Goal: Find specific page/section: Find specific page/section

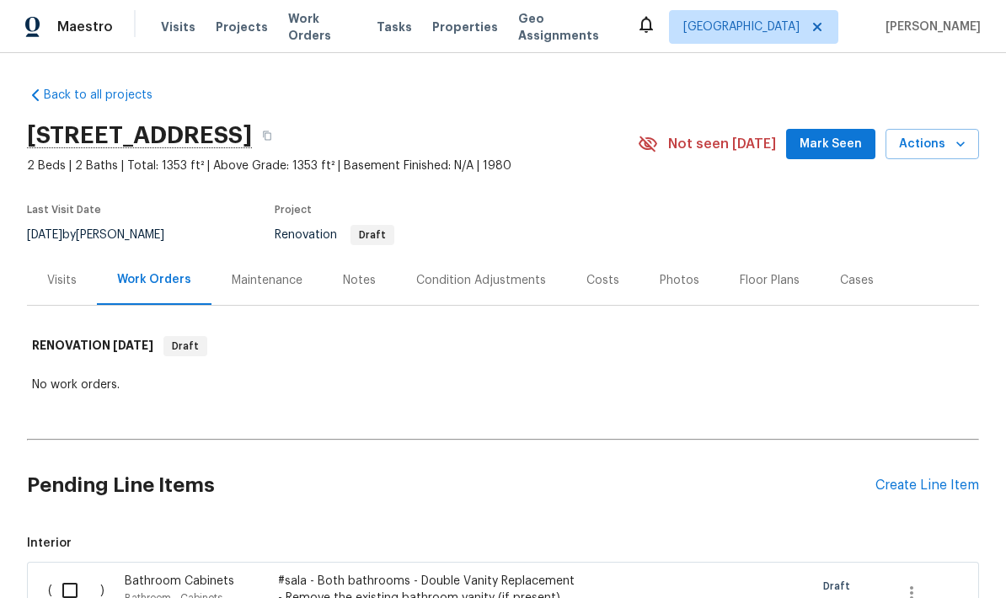
scroll to position [152, 0]
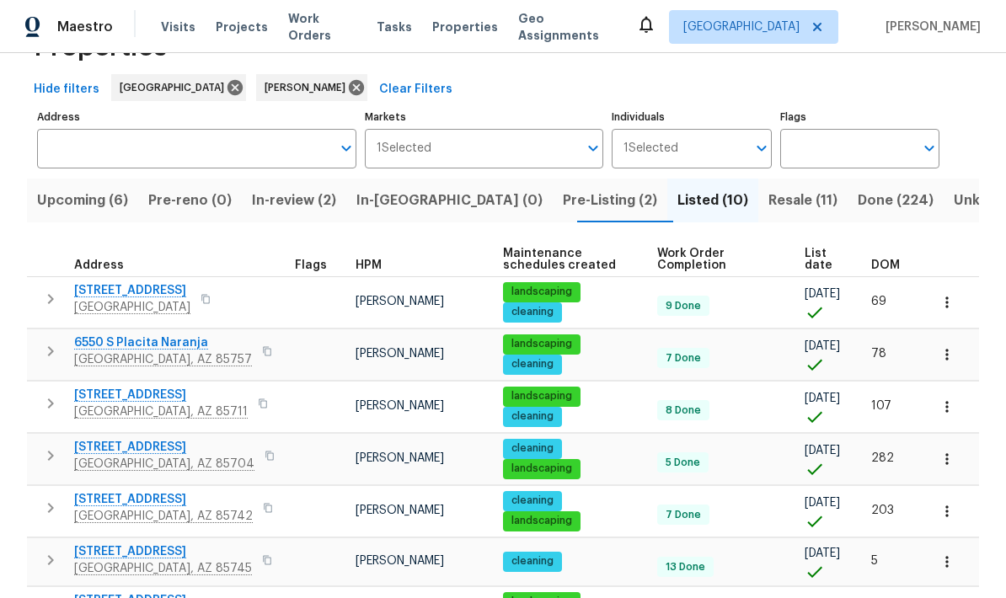
scroll to position [63, 0]
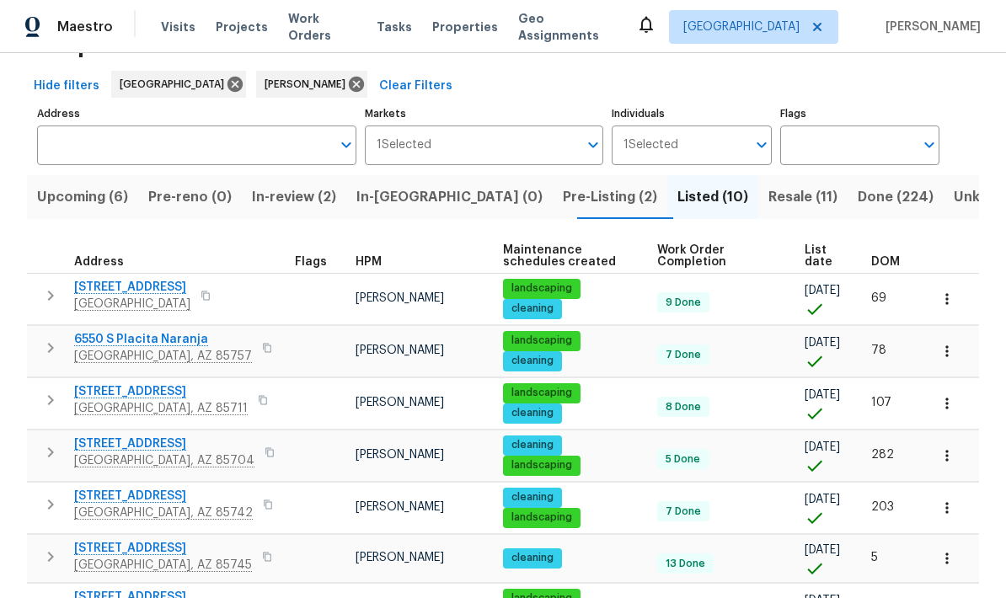
click at [260, 453] on button "button" at bounding box center [270, 453] width 20 height 24
click at [260, 461] on button "button" at bounding box center [270, 453] width 20 height 24
click at [260, 451] on button "button" at bounding box center [270, 453] width 20 height 24
click at [260, 457] on button "button" at bounding box center [270, 453] width 20 height 24
click at [347, 78] on icon at bounding box center [356, 84] width 19 height 19
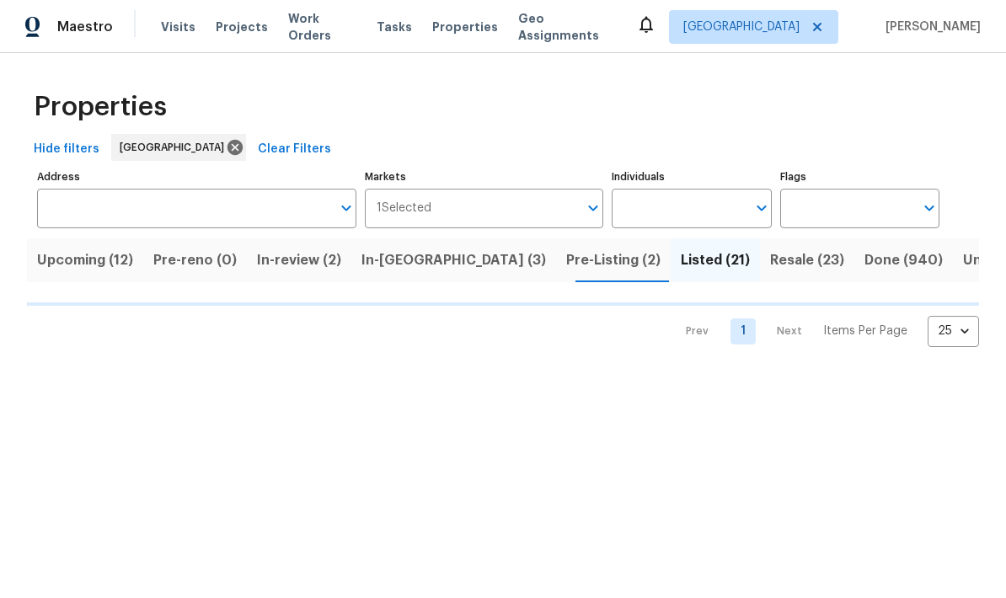
click at [770, 272] on span "Resale (23)" at bounding box center [807, 261] width 74 height 24
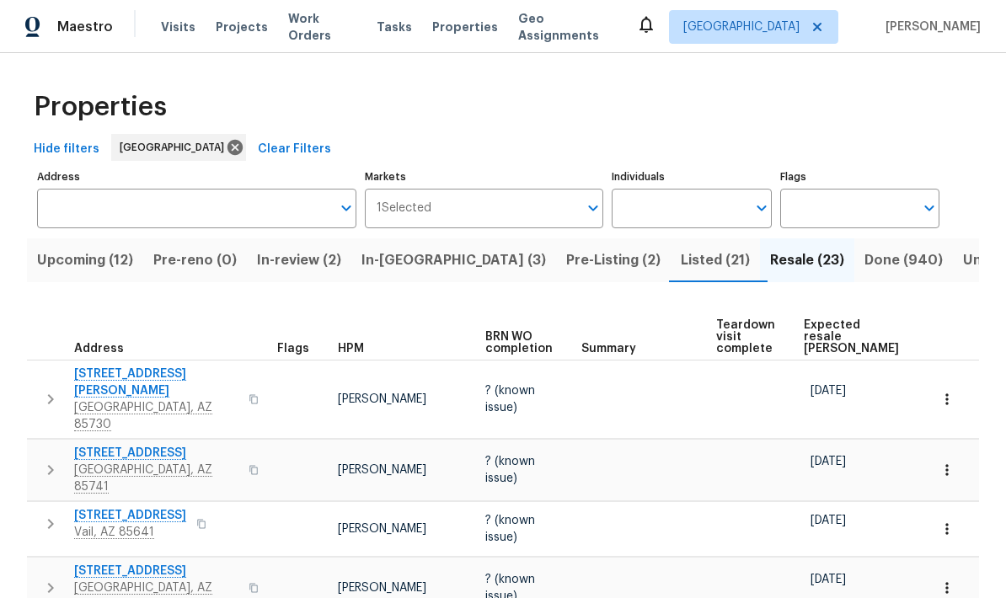
click at [829, 329] on span "Expected resale COE" at bounding box center [851, 336] width 95 height 35
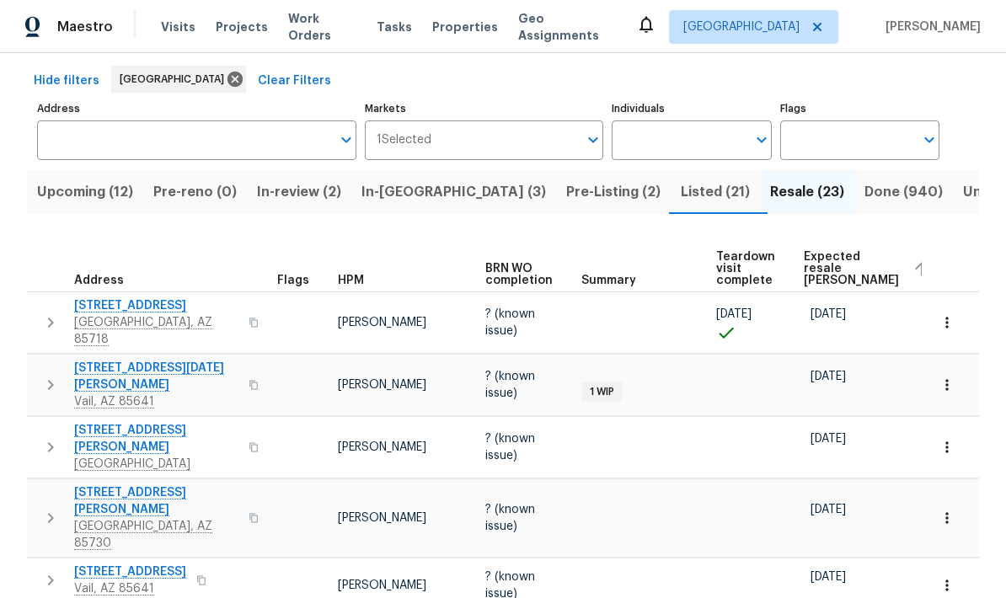
scroll to position [68, 0]
click at [760, 170] on button "Resale (23)" at bounding box center [807, 192] width 94 height 44
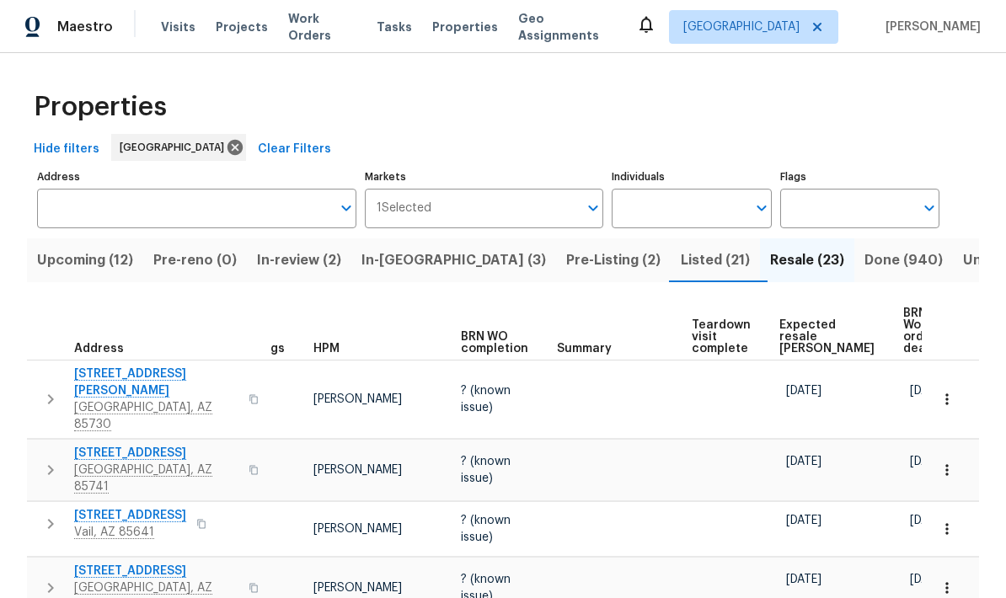
click at [681, 267] on span "Listed (21)" at bounding box center [715, 261] width 69 height 24
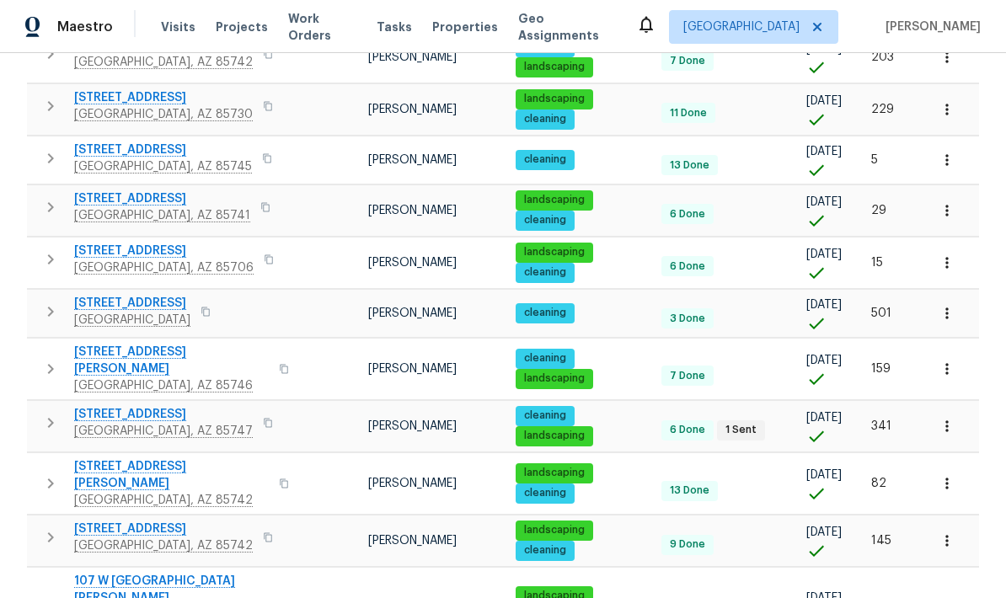
scroll to position [847, 0]
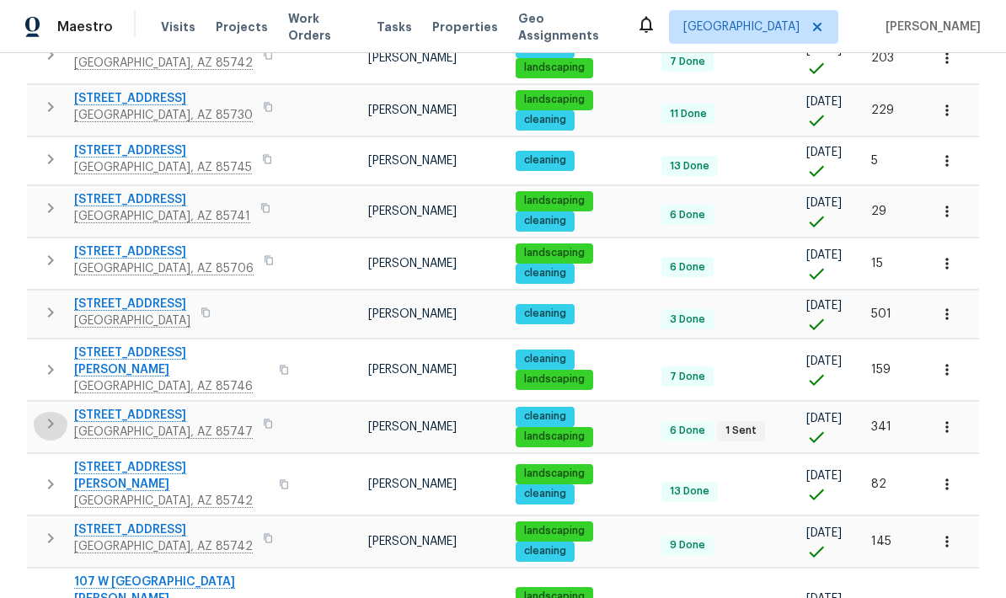
click at [54, 414] on icon "button" at bounding box center [50, 424] width 20 height 20
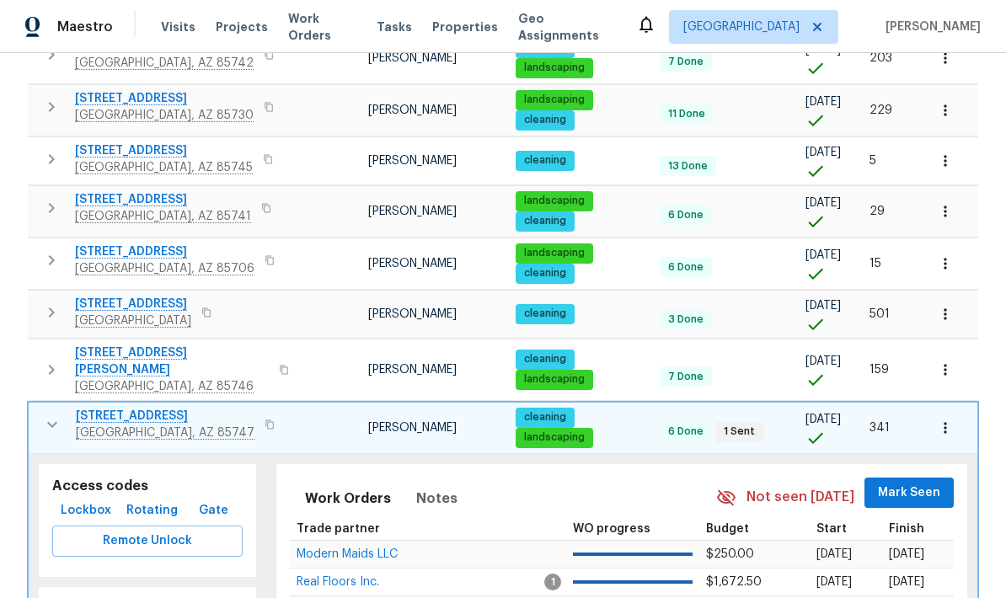
click at [108, 408] on span "11307 E Squash Blossom Loop" at bounding box center [165, 416] width 179 height 17
click at [958, 410] on button "button" at bounding box center [945, 428] width 37 height 37
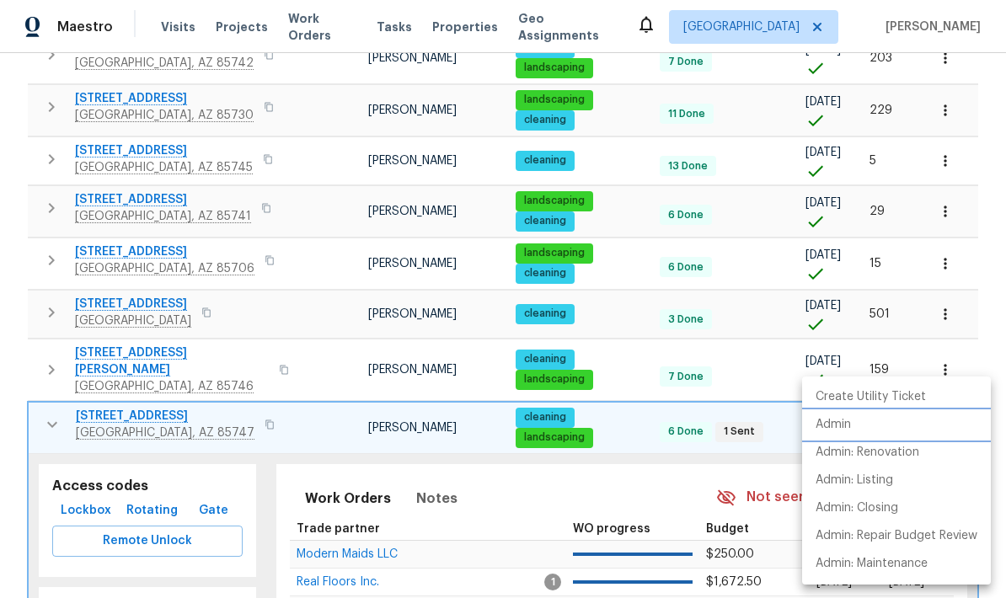
click at [856, 432] on li "Admin" at bounding box center [896, 425] width 189 height 28
click at [62, 401] on div at bounding box center [503, 299] width 1006 height 598
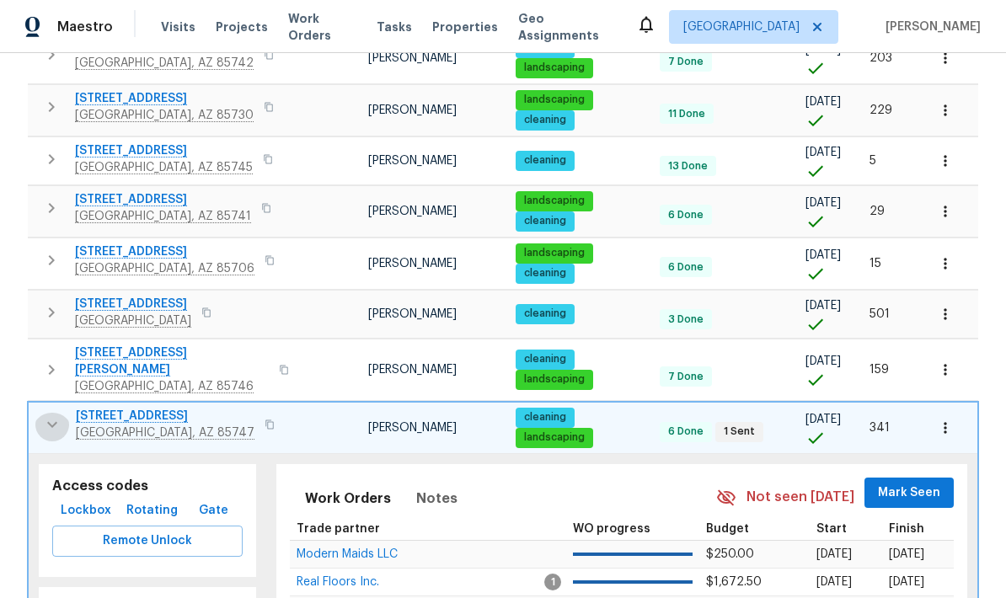
click at [56, 421] on icon "button" at bounding box center [52, 424] width 10 height 6
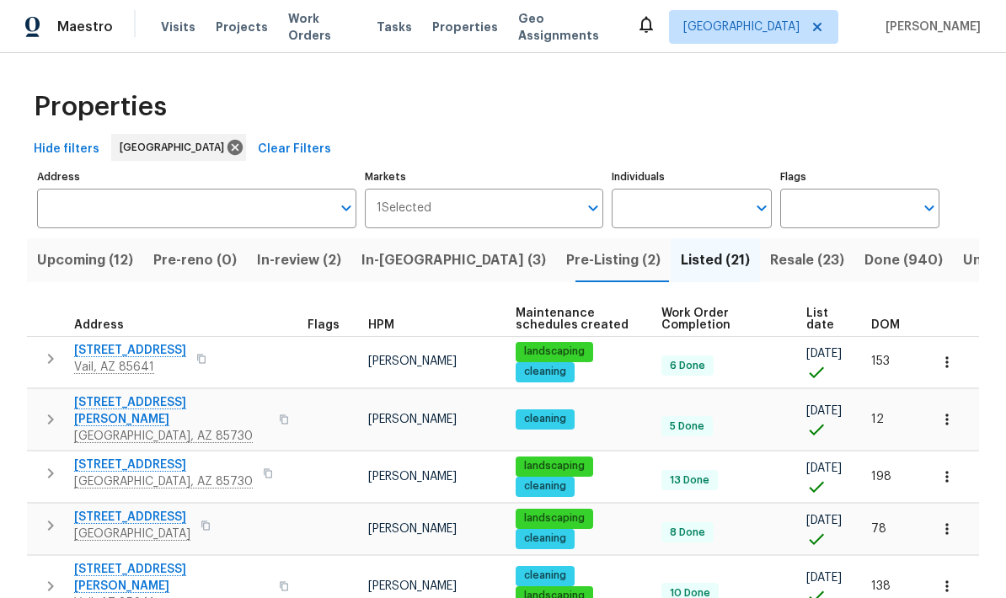
scroll to position [0, 0]
click at [702, 219] on input "Individuals" at bounding box center [679, 209] width 134 height 40
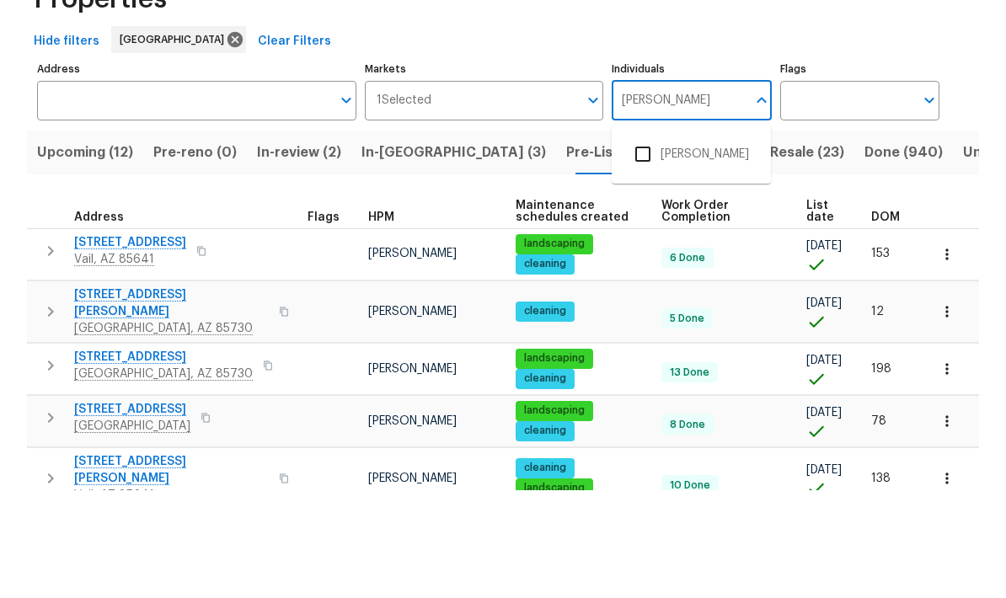
type input "[PERSON_NAME]"
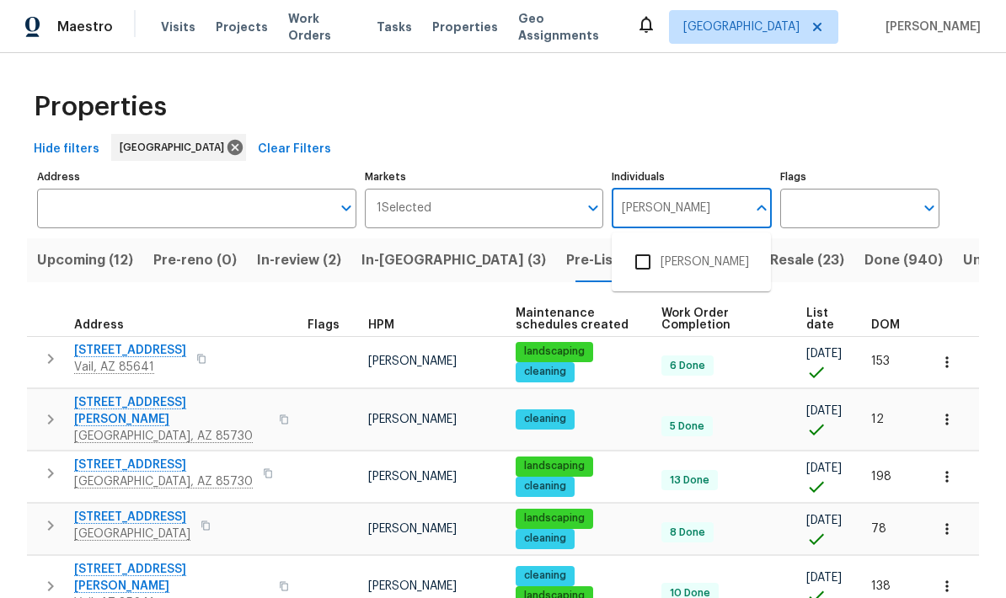
click at [645, 244] on input "checkbox" at bounding box center [642, 261] width 35 height 35
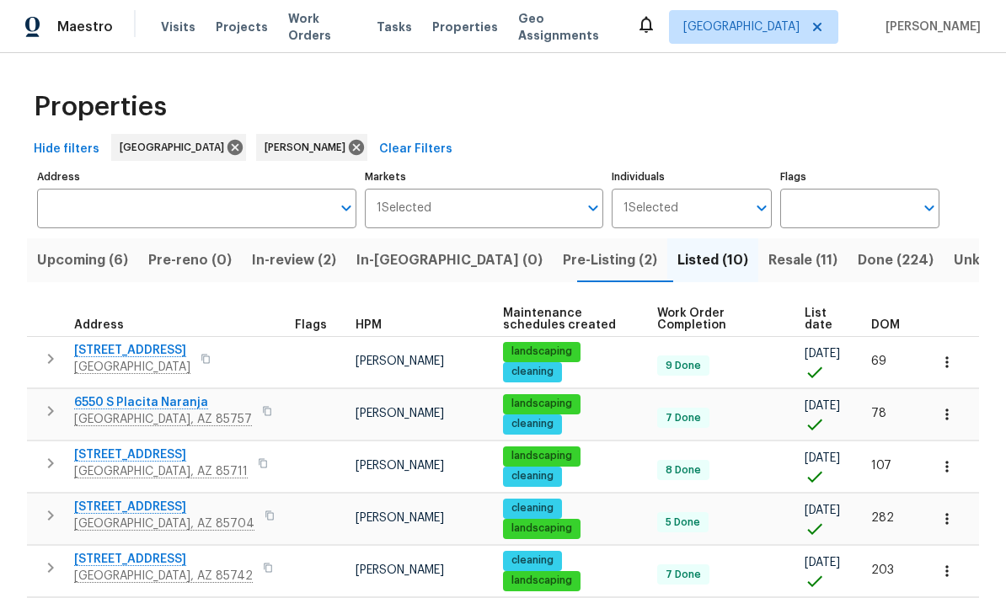
click at [921, 144] on div "Hide filters Tucson John Perkins Clear Filters" at bounding box center [503, 149] width 952 height 31
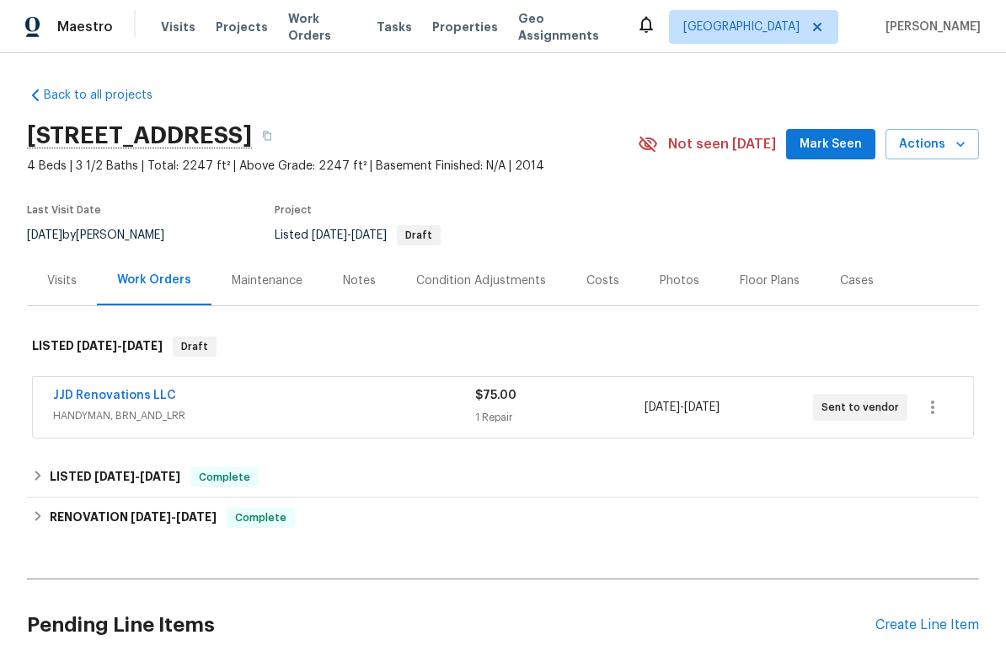
click at [65, 425] on div "JJD Renovations LLC HANDYMAN, BRN_AND_LRR" at bounding box center [264, 407] width 422 height 40
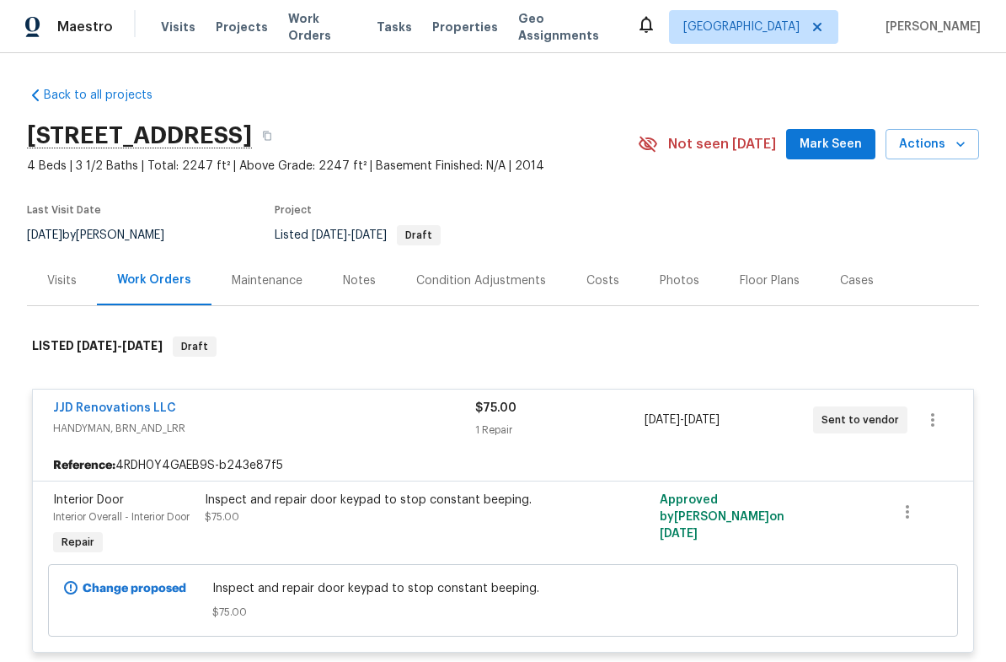
click at [76, 429] on span "HANDYMAN, BRN_AND_LRR" at bounding box center [264, 428] width 422 height 17
